Goal: Check status: Check status

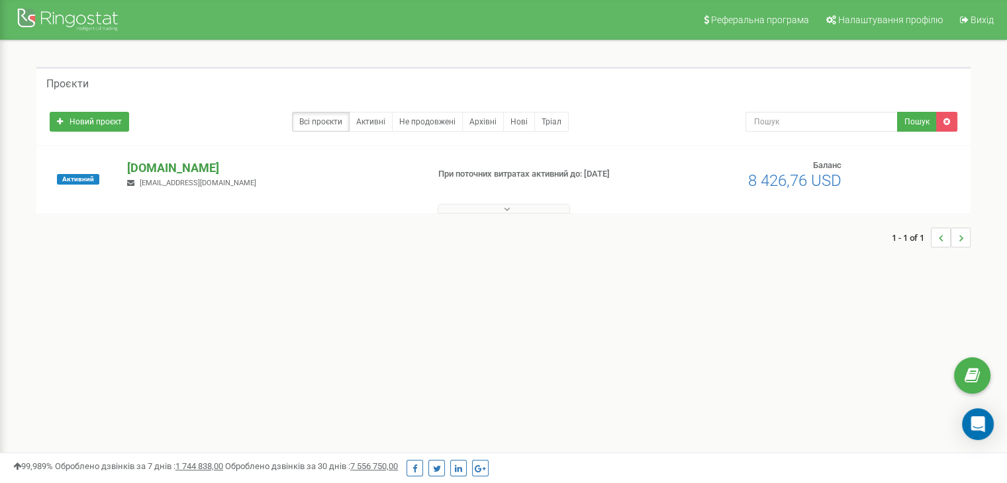
click at [177, 165] on p "[DOMAIN_NAME]" at bounding box center [271, 167] width 289 height 17
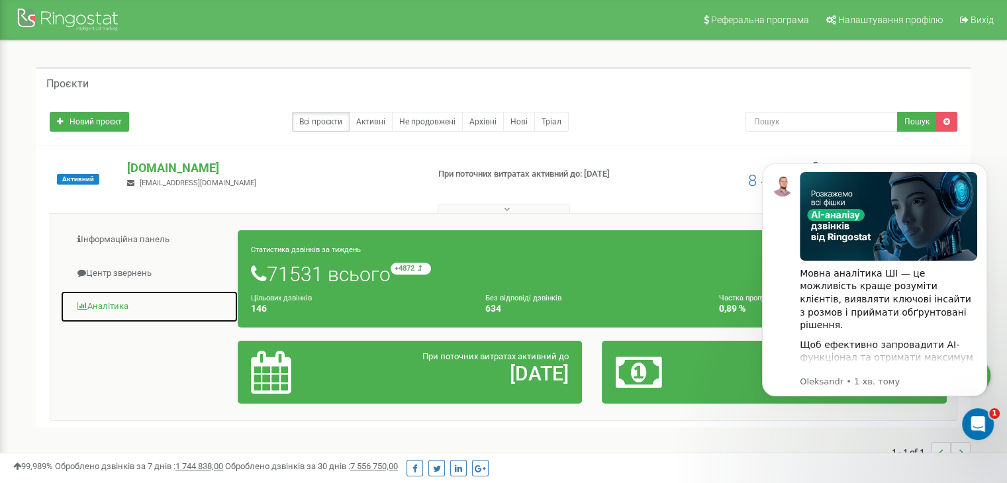
click at [126, 303] on link "Аналiтика" at bounding box center [149, 307] width 178 height 32
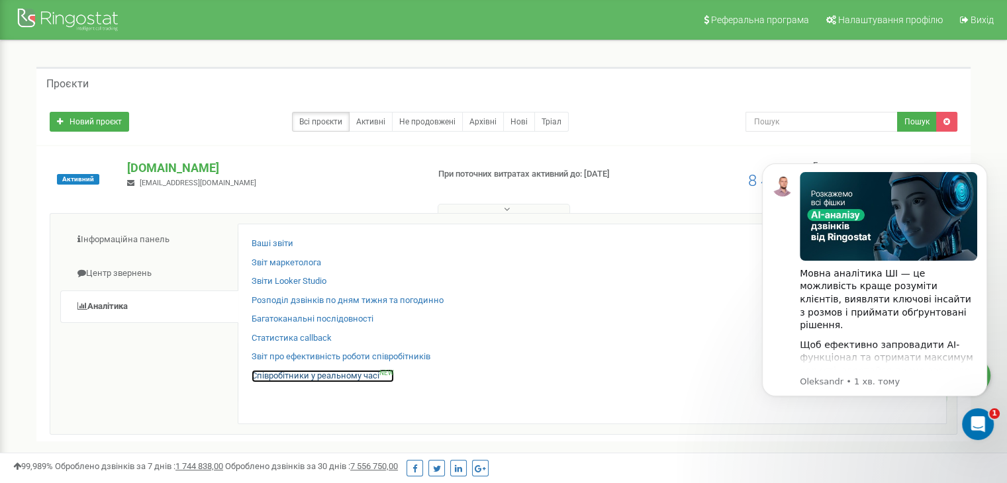
click at [293, 374] on link "Співробітники у реальному часі NEW" at bounding box center [322, 376] width 142 height 13
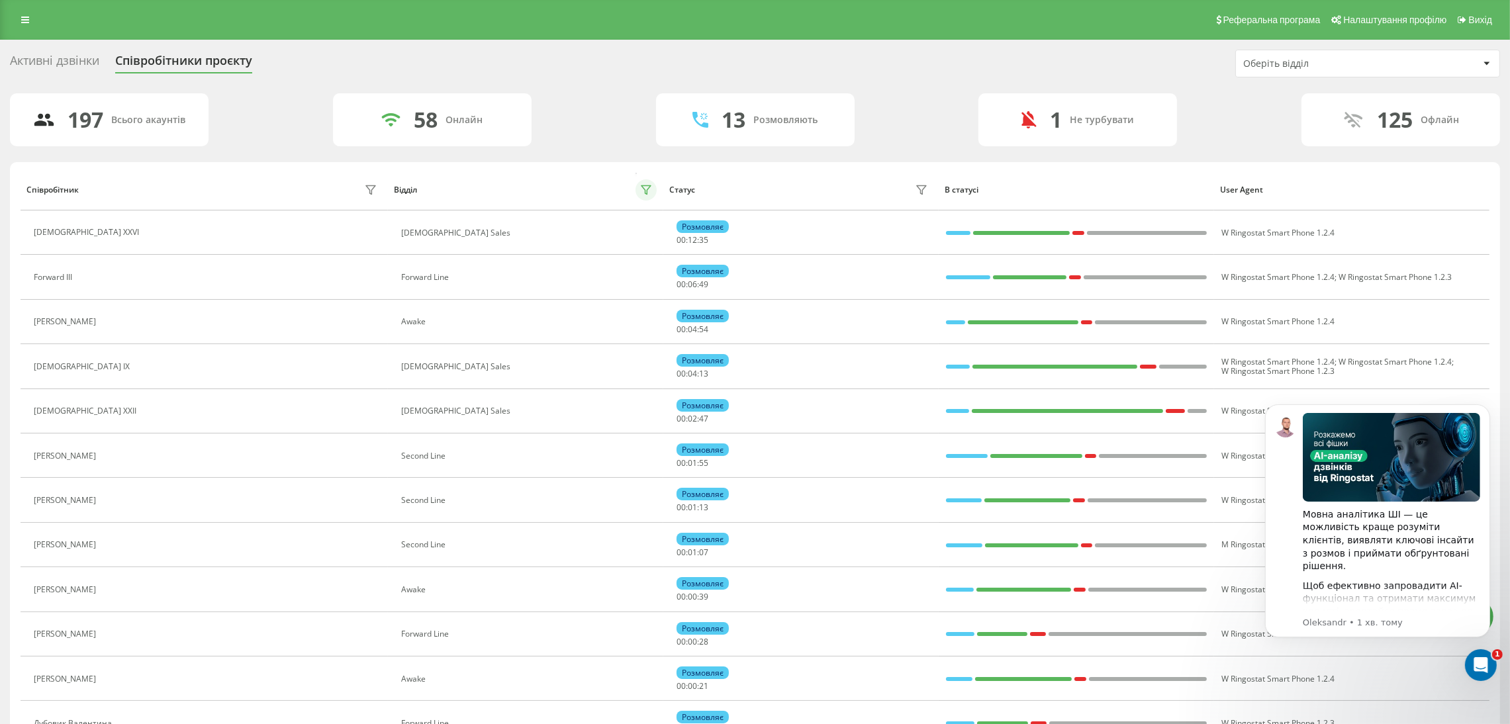
click at [638, 181] on button at bounding box center [645, 189] width 21 height 21
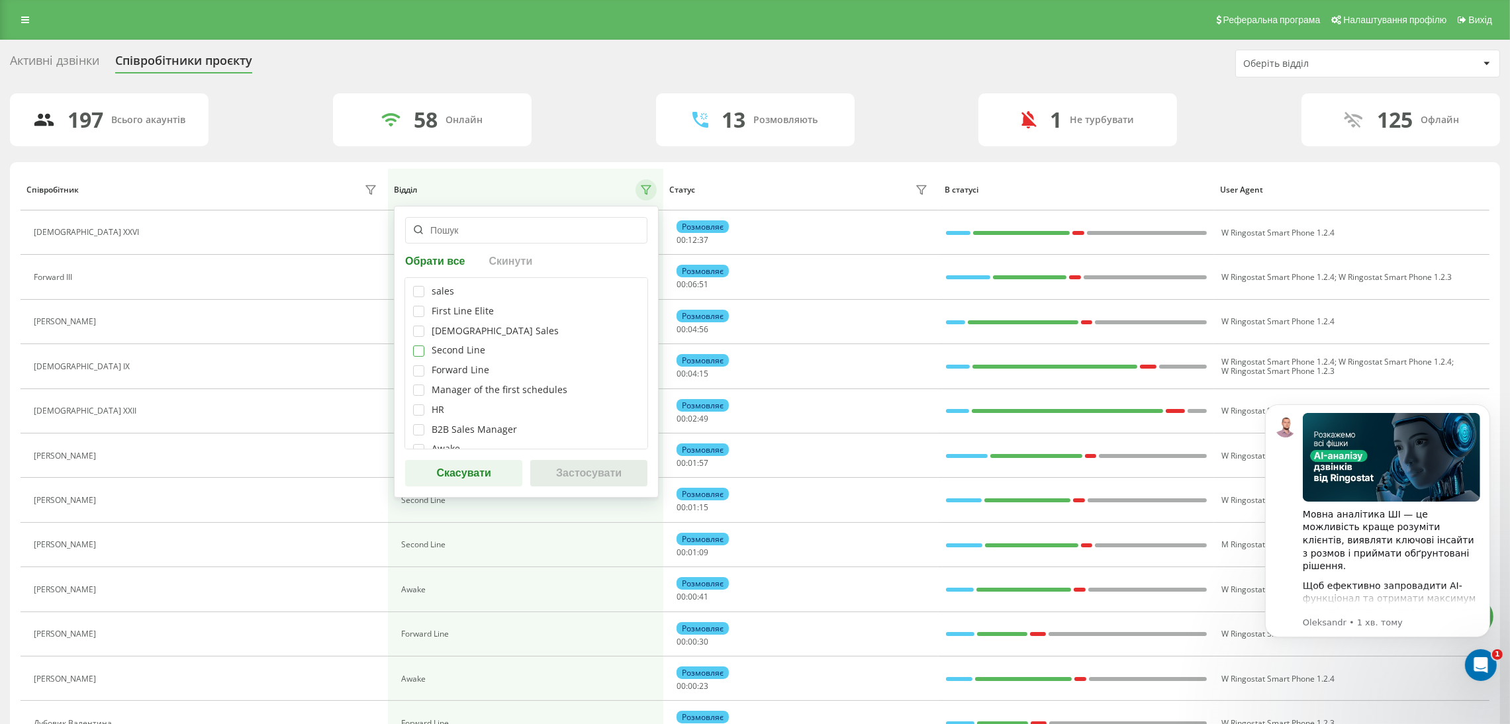
click at [416, 345] on label at bounding box center [418, 345] width 11 height 0
checkbox input "true"
click at [631, 468] on button "Застосувати" at bounding box center [588, 473] width 117 height 26
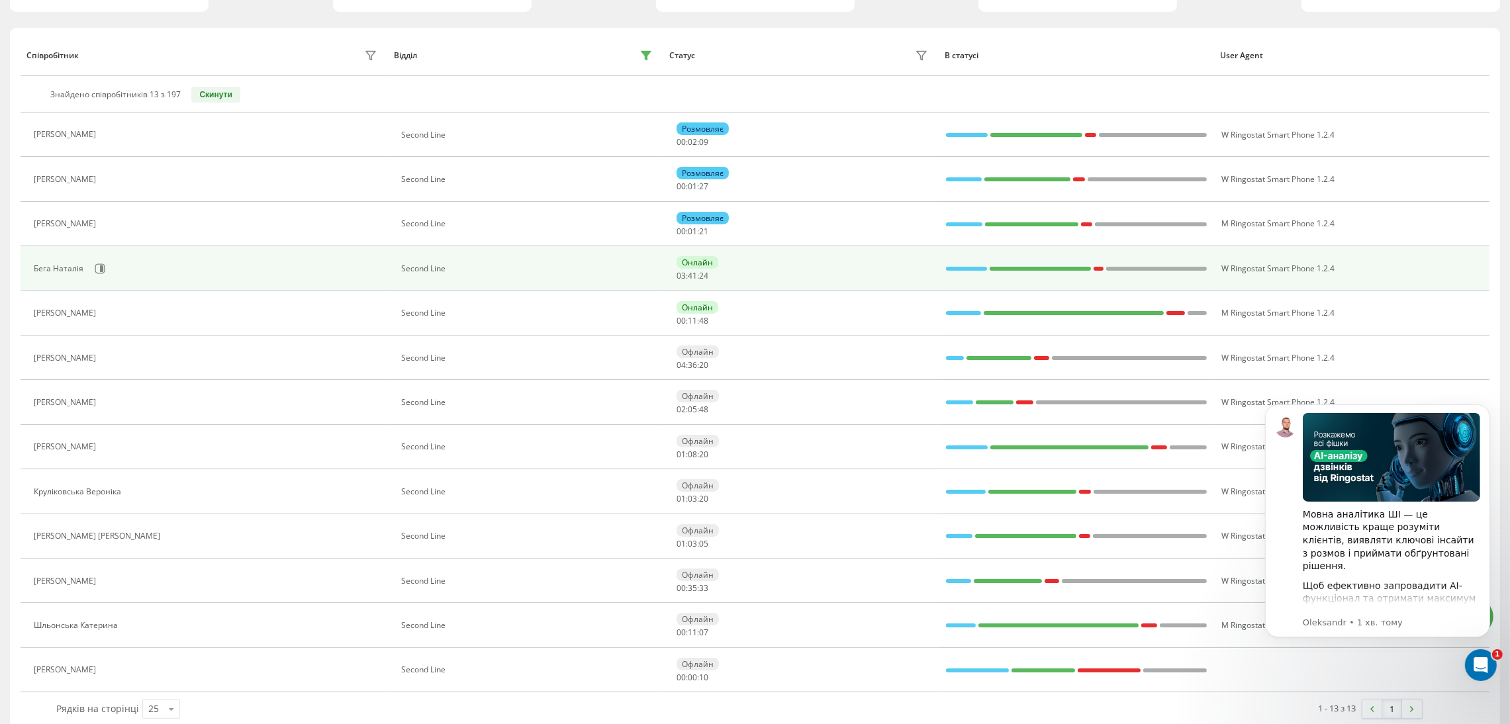
scroll to position [154, 0]
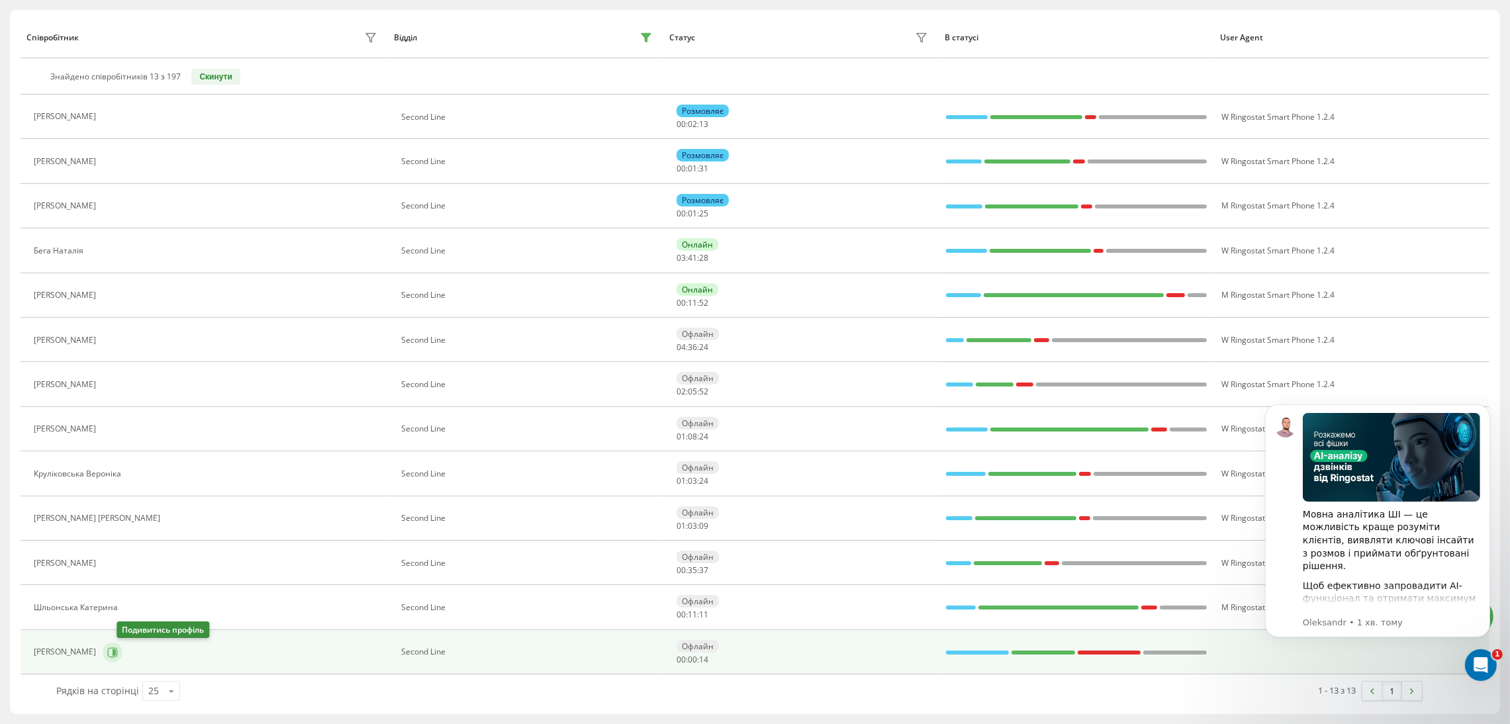
click at [118, 647] on icon at bounding box center [112, 652] width 11 height 11
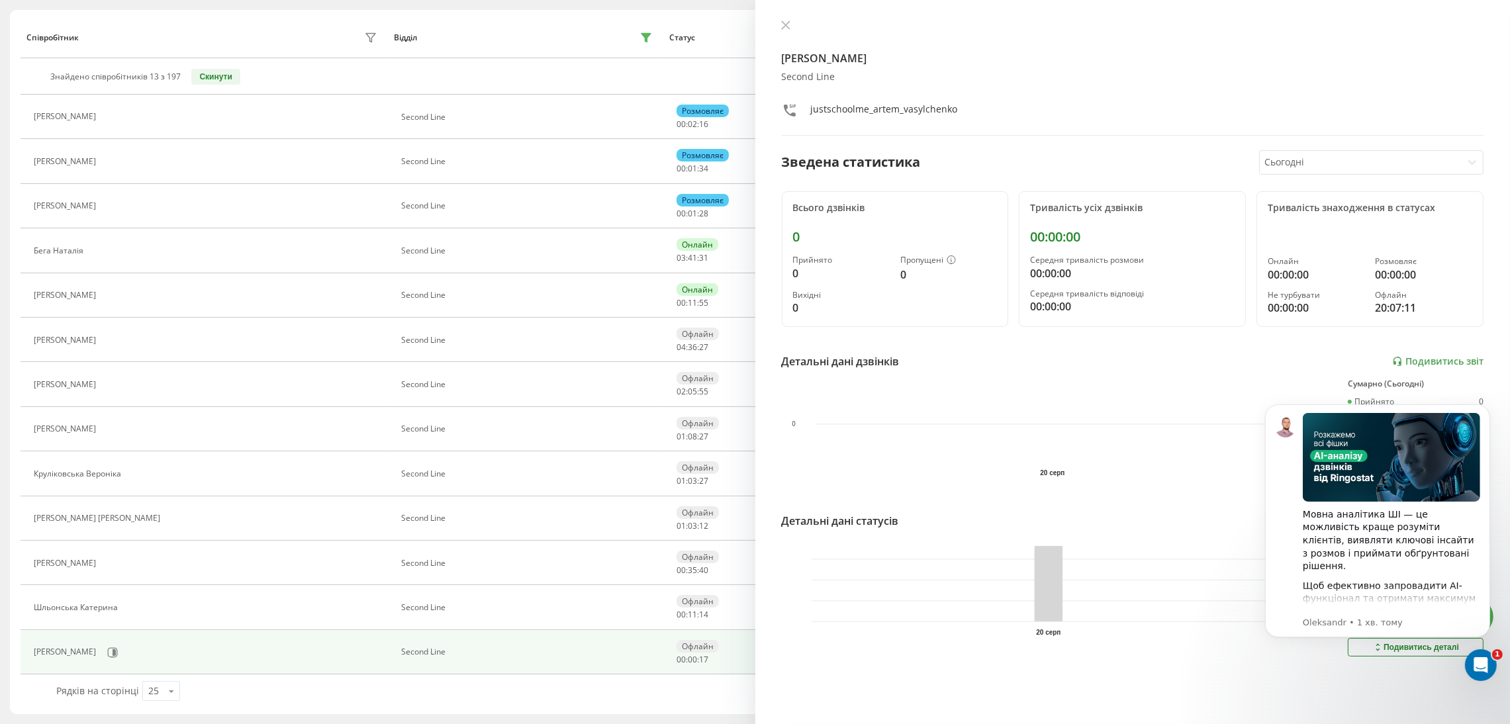
click at [1296, 707] on div "Васильченко Артем Second Line justschoolme_artem_vasylchenko Зведена статистика…" at bounding box center [1132, 362] width 755 height 724
click html "Мовна аналітика ШІ — це можливість краще розуміти клієнтів, виявляти ключові ін…"
click at [1469, 668] on div "Відкрити програму для спілкування Intercom" at bounding box center [1479, 663] width 44 height 44
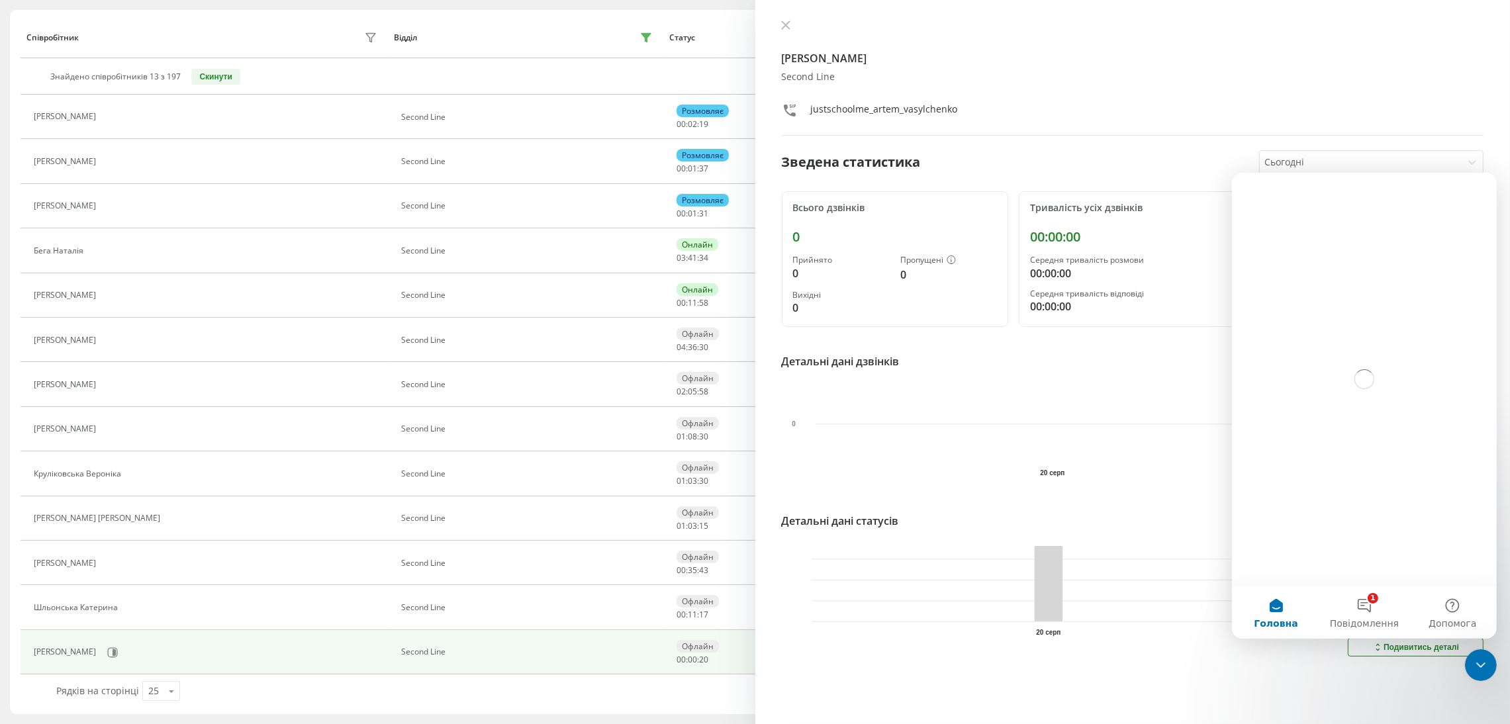
click at [1349, 675] on div "Васильченко Артем Second Line justschoolme_artem_vasylchenko Зведена статистика…" at bounding box center [1132, 362] width 755 height 724
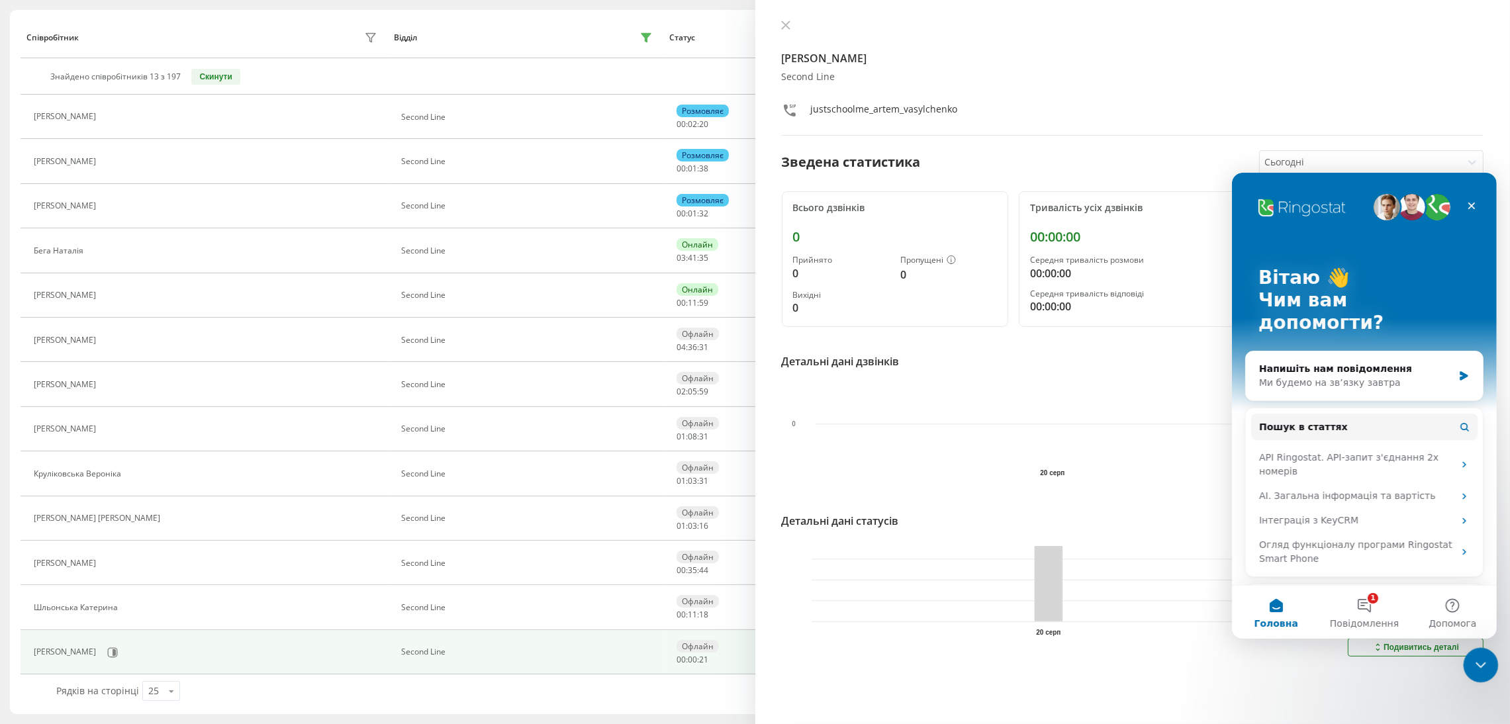
click at [1478, 660] on icon "Закрити програму для спілкування Intercom" at bounding box center [1478, 663] width 16 height 16
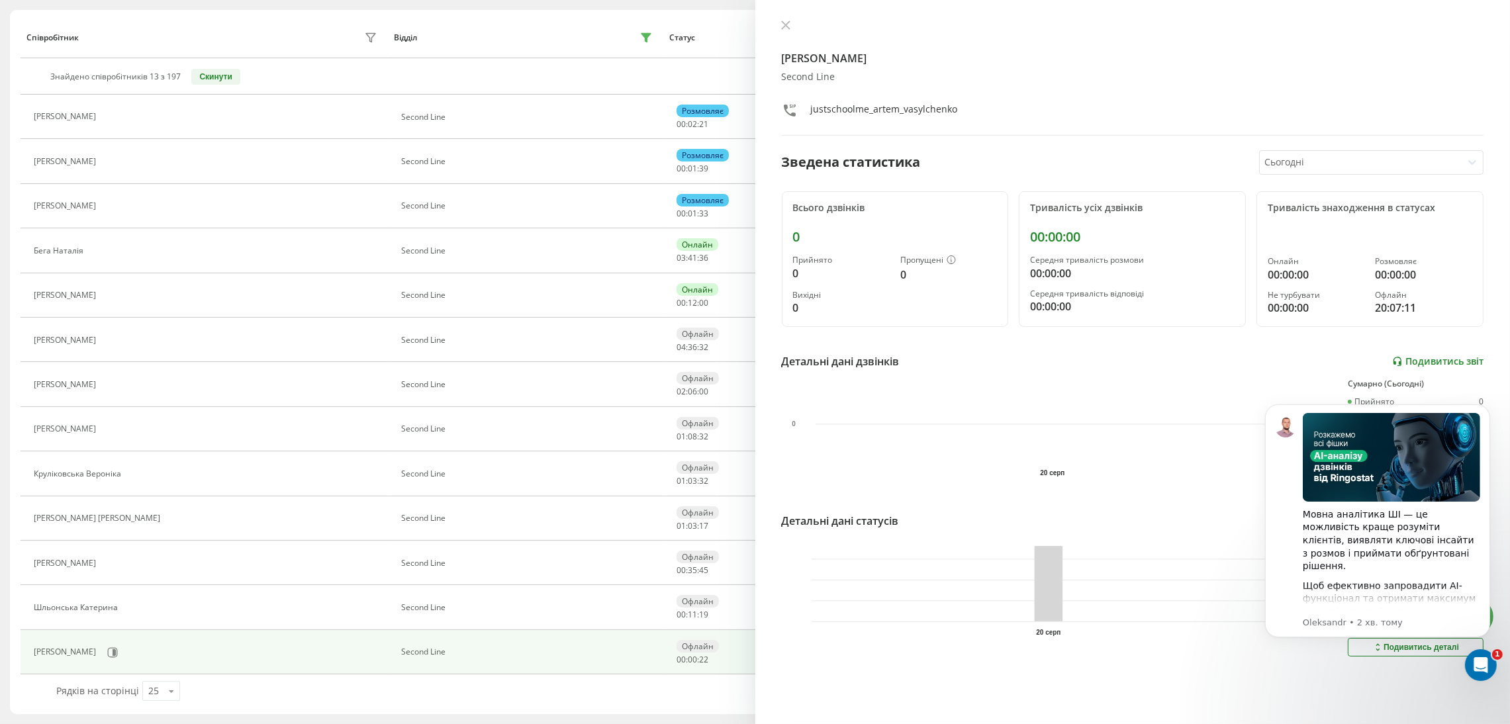
click at [1409, 361] on link "Подивитись звіт" at bounding box center [1437, 361] width 91 height 11
click at [1337, 696] on div "Васильченко Артем Second Line justschoolme_artem_vasylchenko Зведена статистика…" at bounding box center [1132, 362] width 755 height 724
click at [783, 21] on icon at bounding box center [785, 25] width 9 height 9
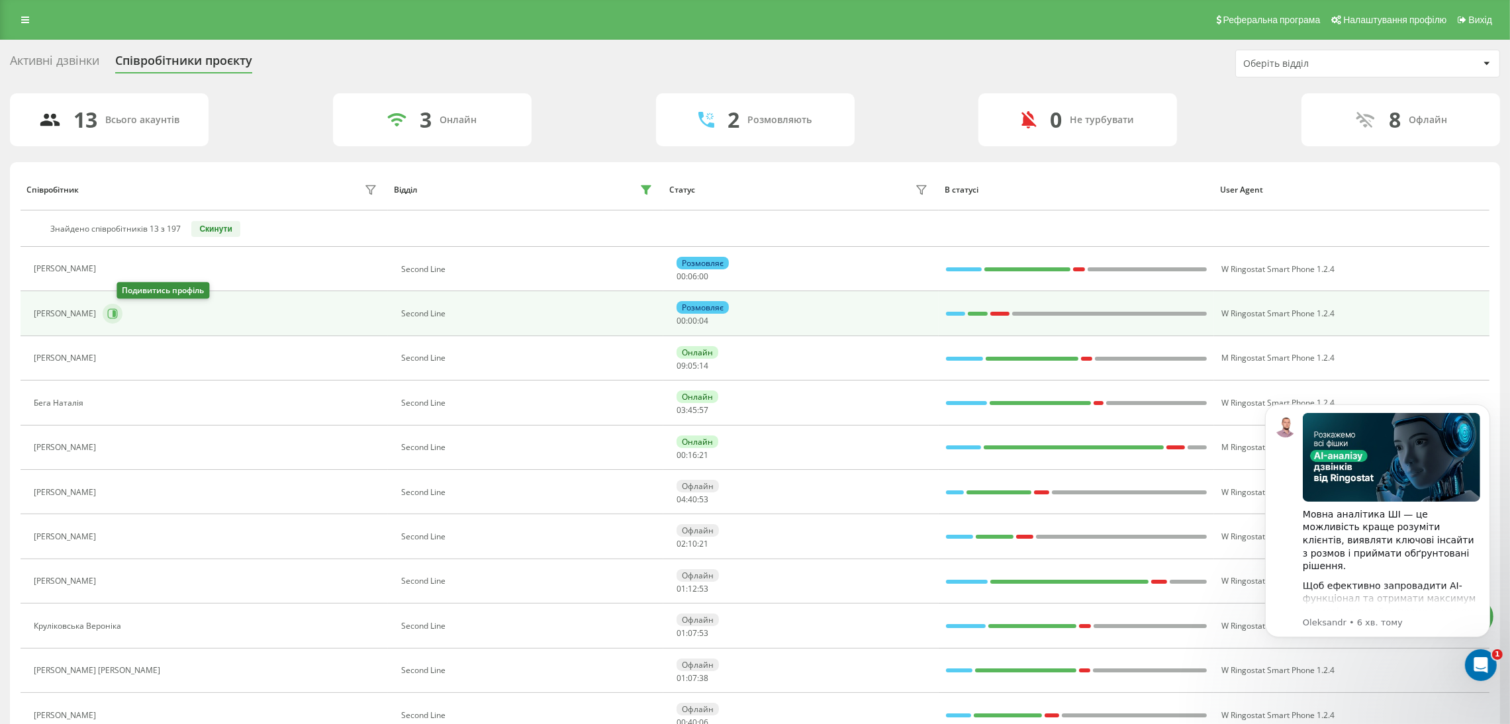
click at [116, 311] on icon at bounding box center [114, 313] width 3 height 7
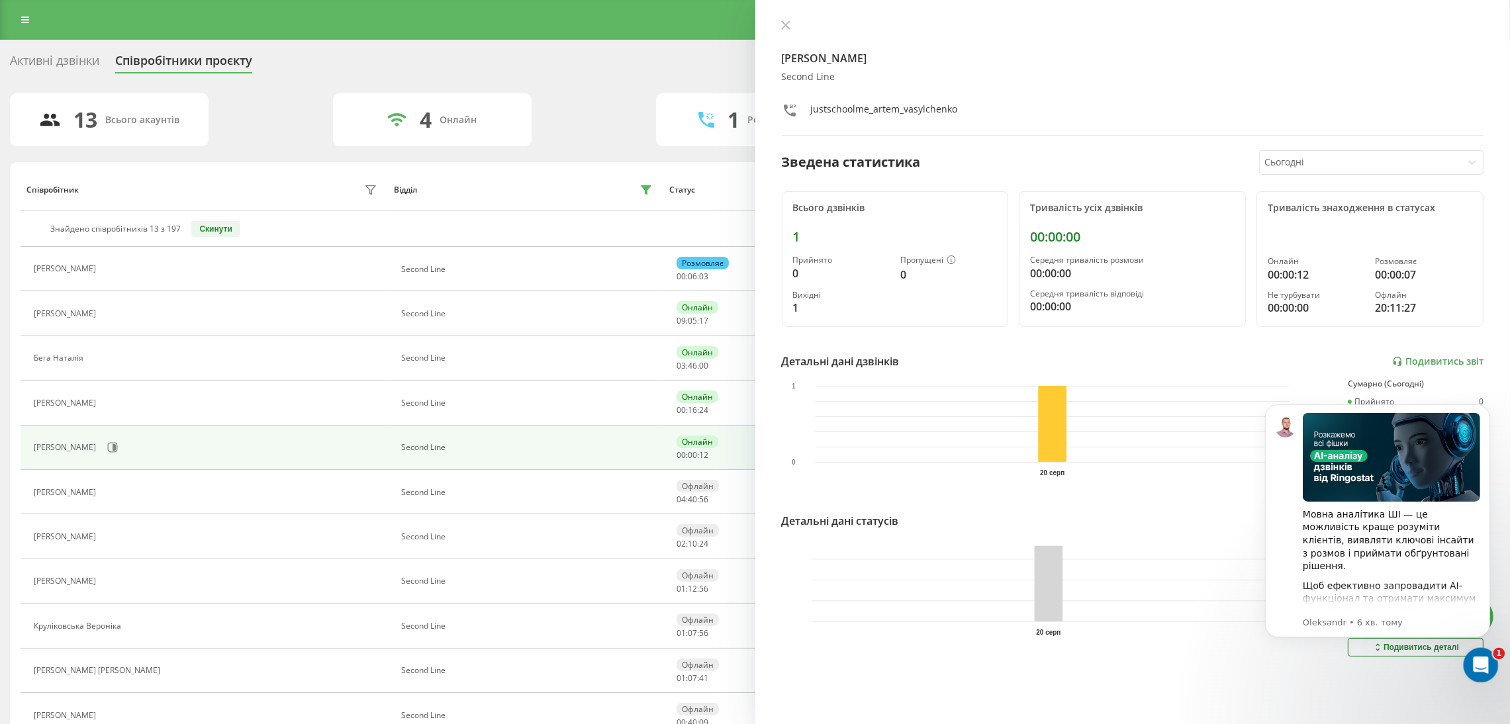
click at [1472, 658] on icon "Відкрити програму для спілкування Intercom" at bounding box center [1479, 664] width 22 height 22
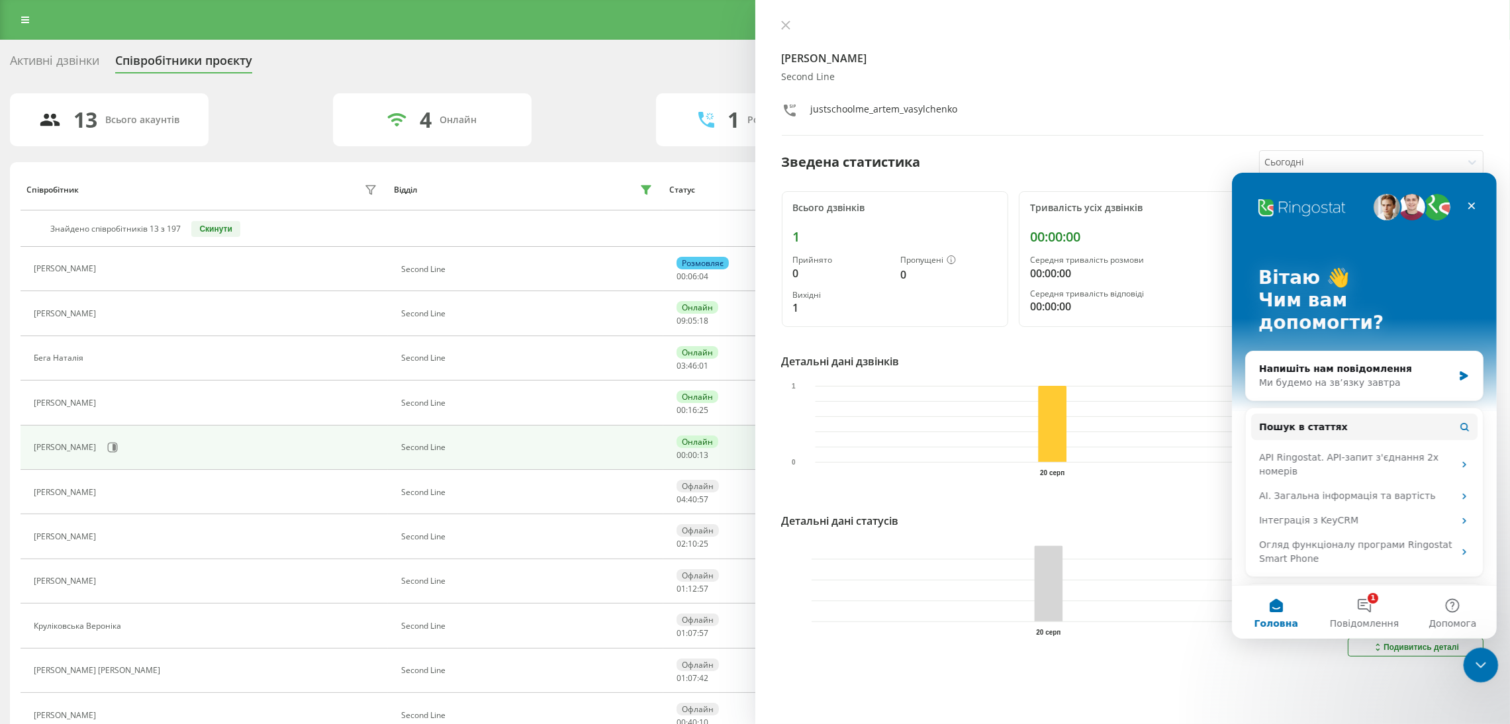
click at [1472, 658] on icon "Закрити програму для спілкування Intercom" at bounding box center [1478, 663] width 16 height 16
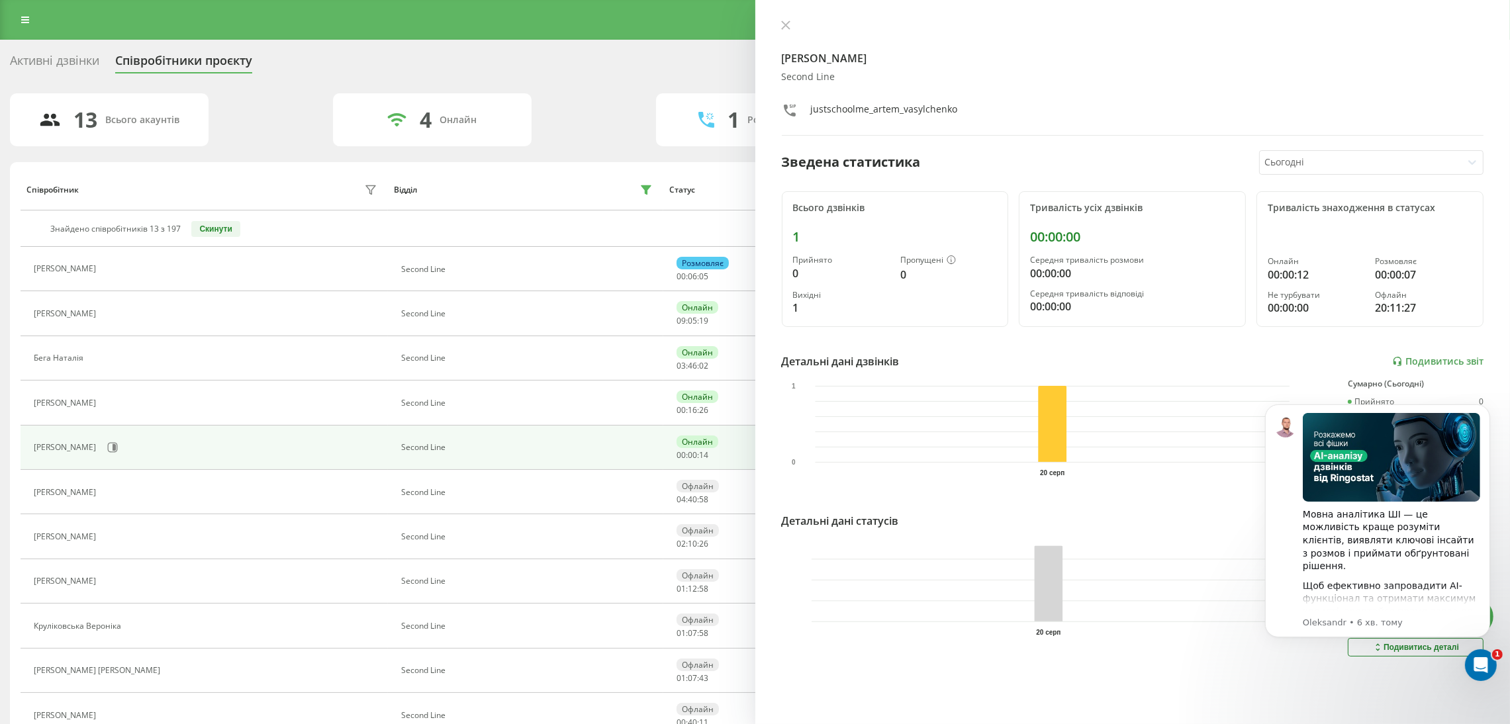
click at [1397, 694] on div "Васильченко Артем Second Line justschoolme_artem_vasylchenko Зведена статистика…" at bounding box center [1132, 362] width 755 height 724
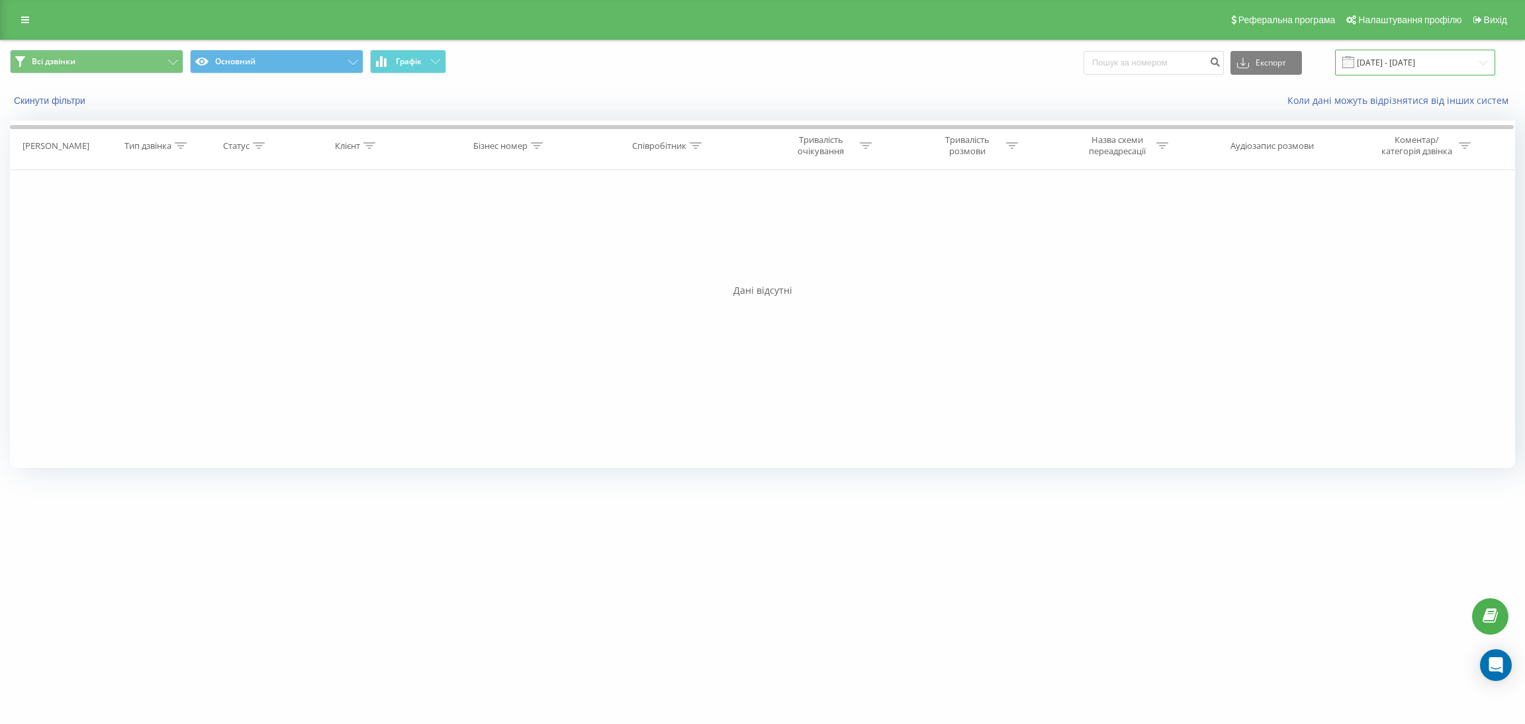
click at [1372, 63] on input "[DATE] - [DATE]" at bounding box center [1415, 63] width 160 height 26
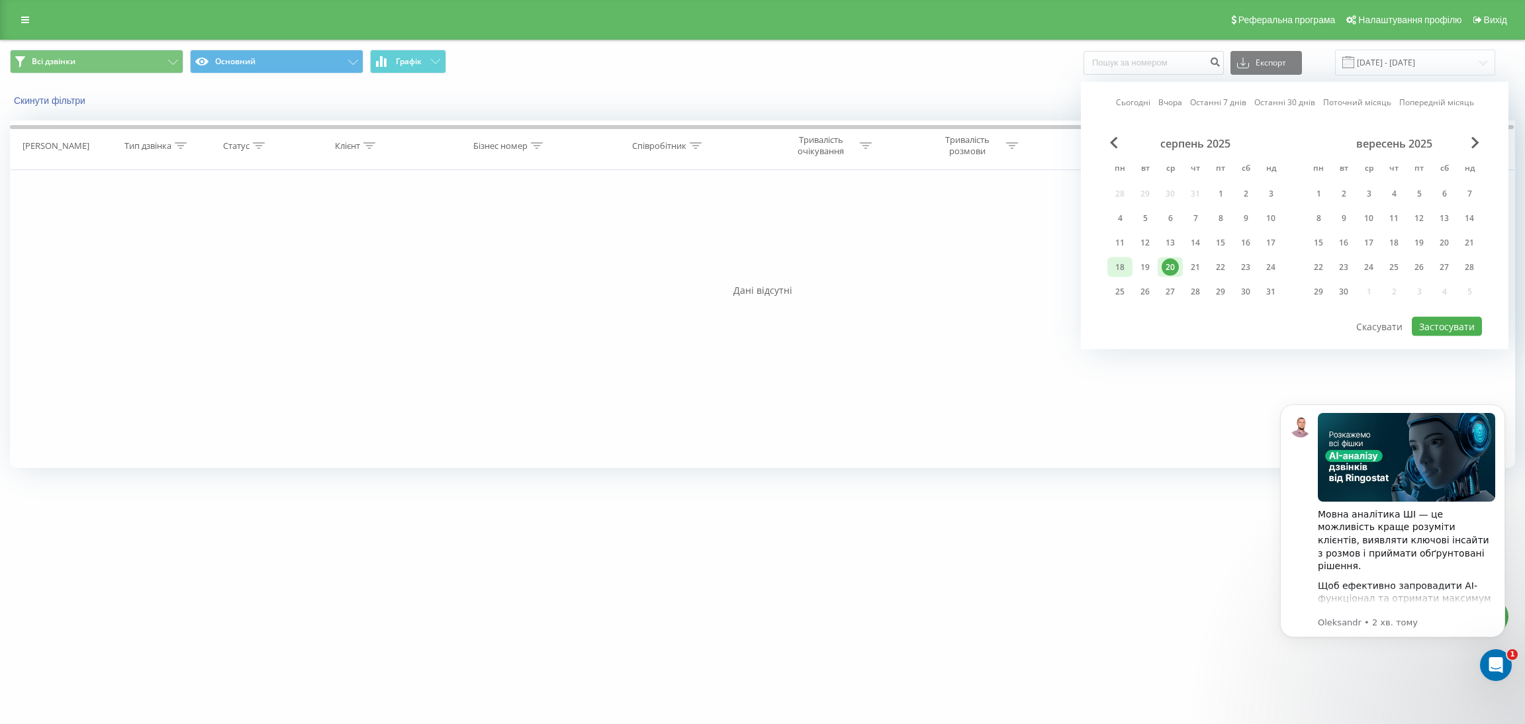
click at [1126, 260] on div "18" at bounding box center [1119, 267] width 17 height 17
click at [1167, 259] on div "20" at bounding box center [1169, 267] width 17 height 17
click at [1466, 323] on button "Застосувати" at bounding box center [1447, 326] width 70 height 19
type input "[DATE] - [DATE]"
